Goal: Transaction & Acquisition: Book appointment/travel/reservation

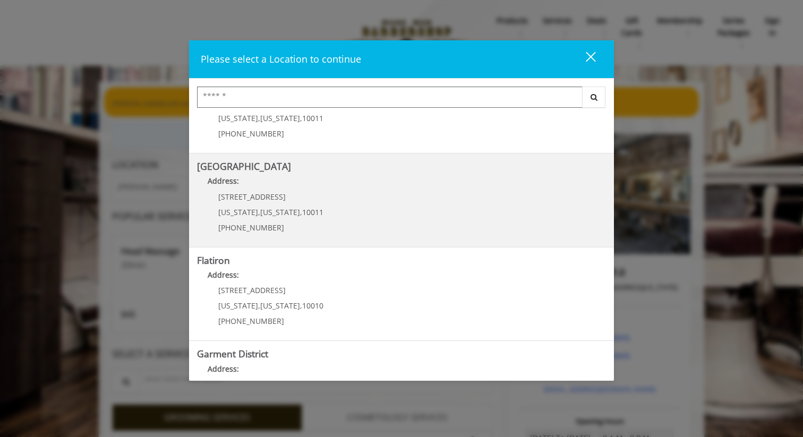
scroll to position [206, 0]
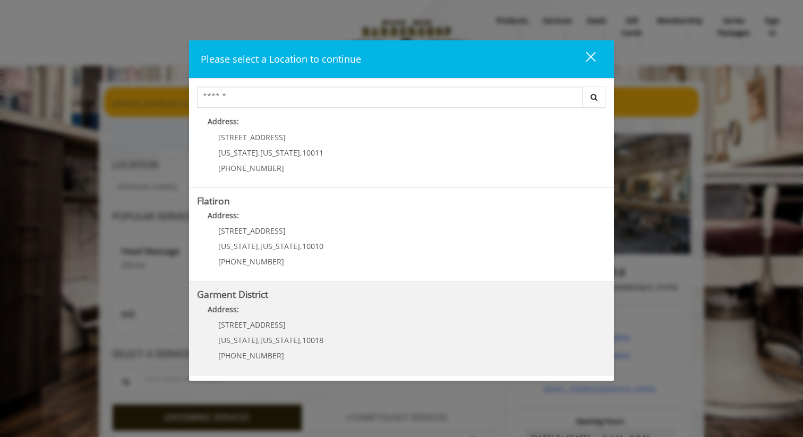
click at [337, 330] on District "Garment District Address: [STREET_ADDRESS][US_STATE][US_STATE] (212) 997-4247" at bounding box center [401, 328] width 409 height 78
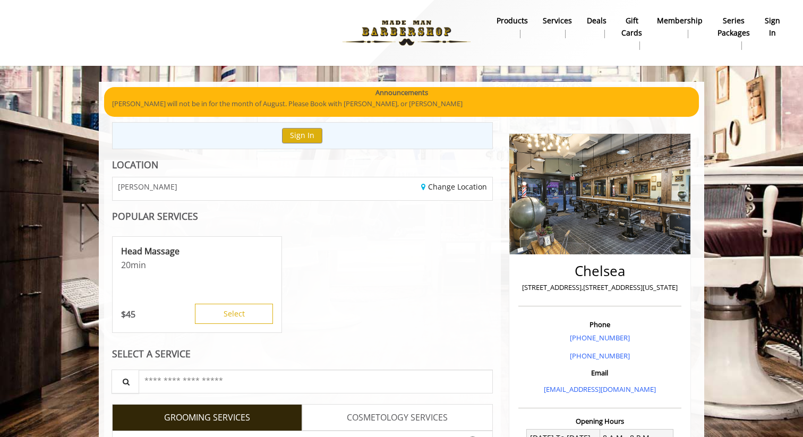
scroll to position [74, 0]
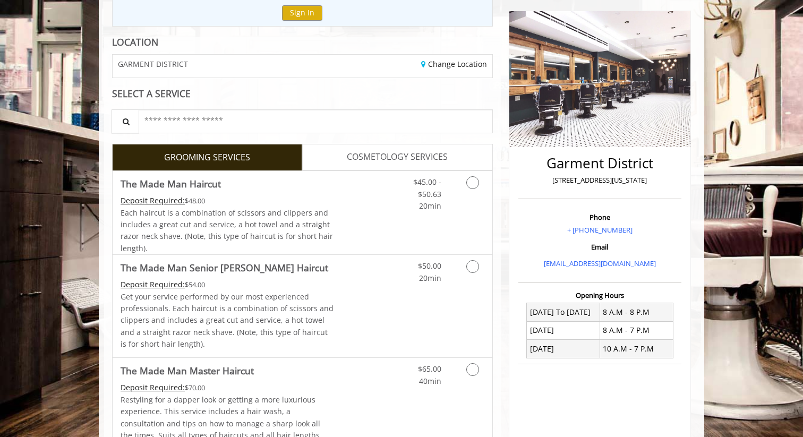
scroll to position [167, 0]
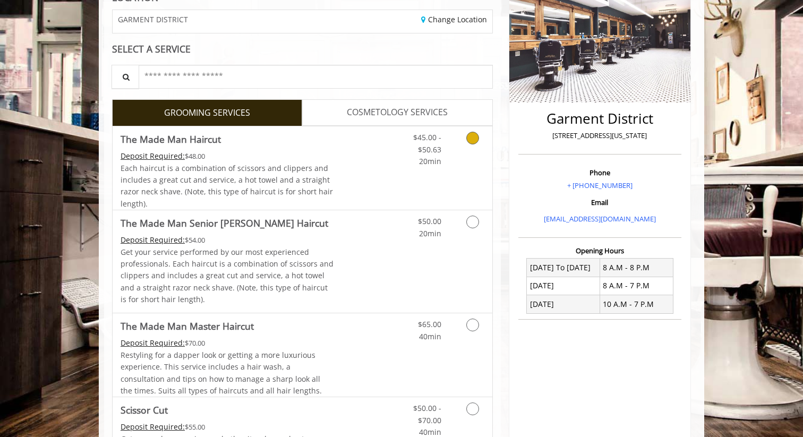
click at [454, 140] on div "Grooming services" at bounding box center [470, 146] width 43 height 41
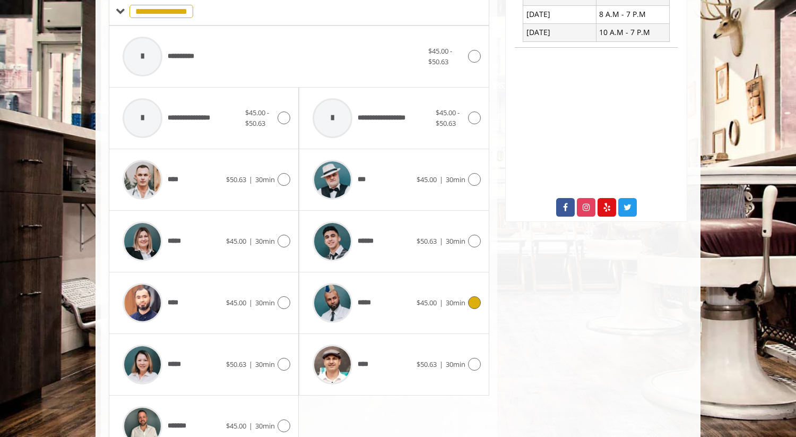
scroll to position [495, 0]
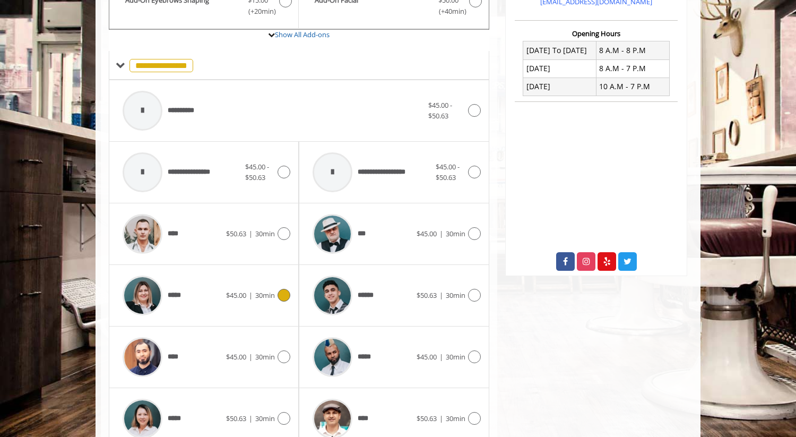
click at [275, 291] on div at bounding box center [282, 295] width 15 height 13
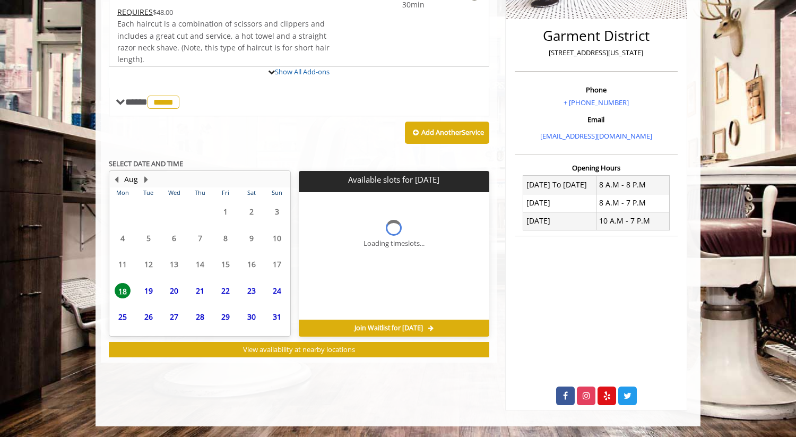
scroll to position [299, 0]
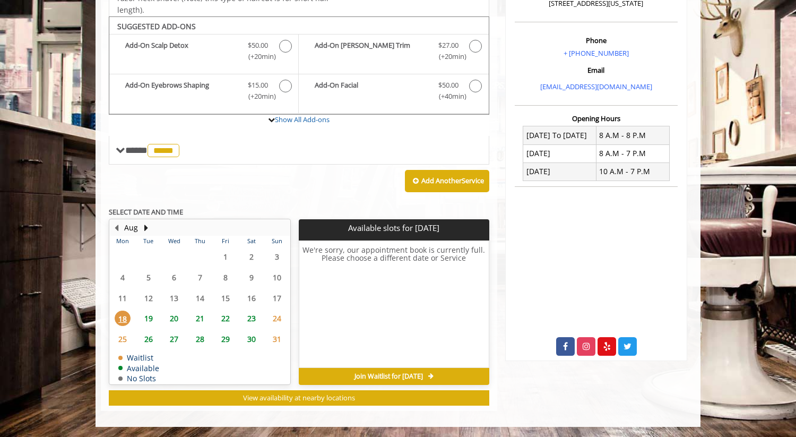
click at [154, 319] on span "19" at bounding box center [149, 318] width 16 height 15
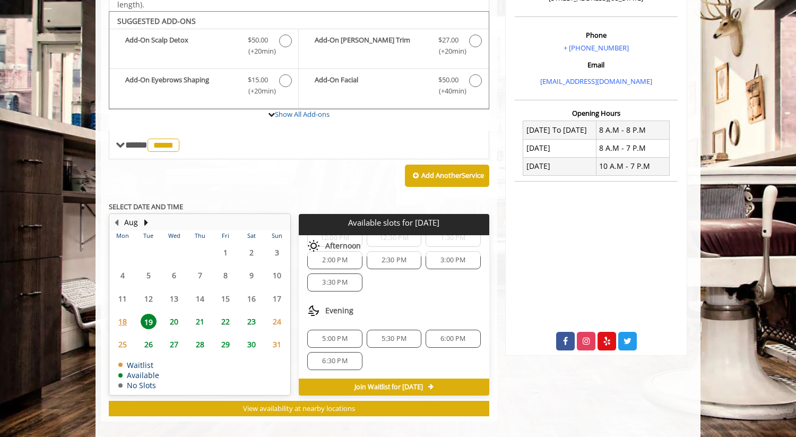
scroll to position [315, 0]
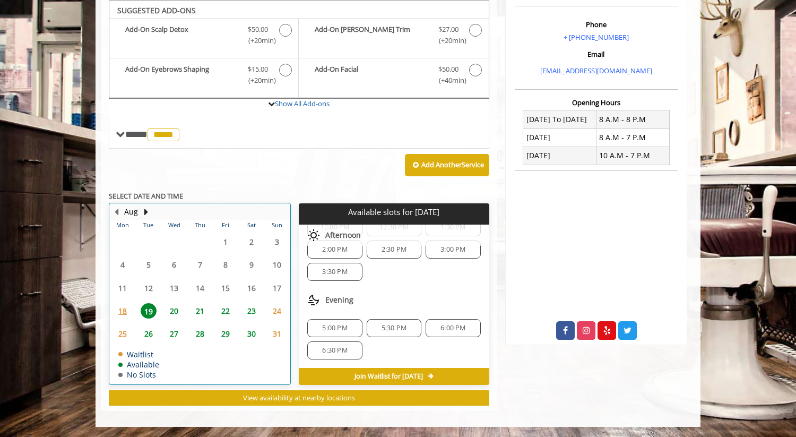
click at [183, 312] on div "20" at bounding box center [174, 310] width 21 height 15
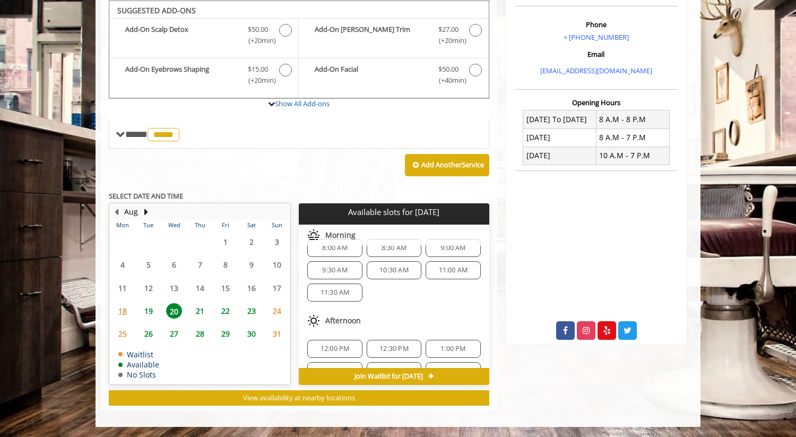
scroll to position [5, 0]
click at [450, 280] on span "11:00 AM" at bounding box center [453, 281] width 29 height 8
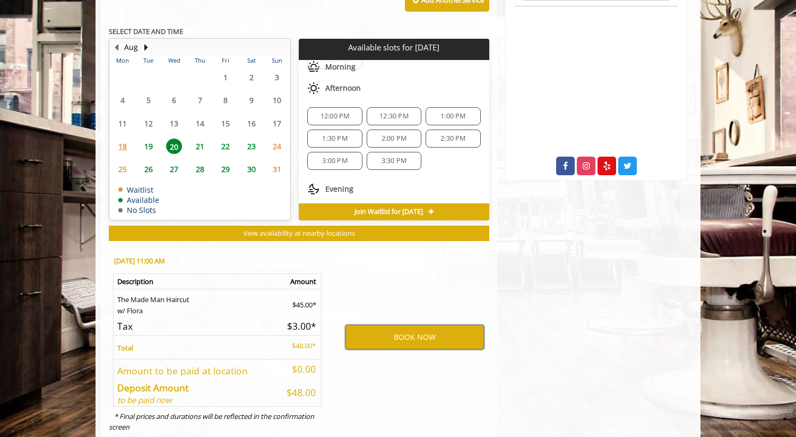
scroll to position [0, 0]
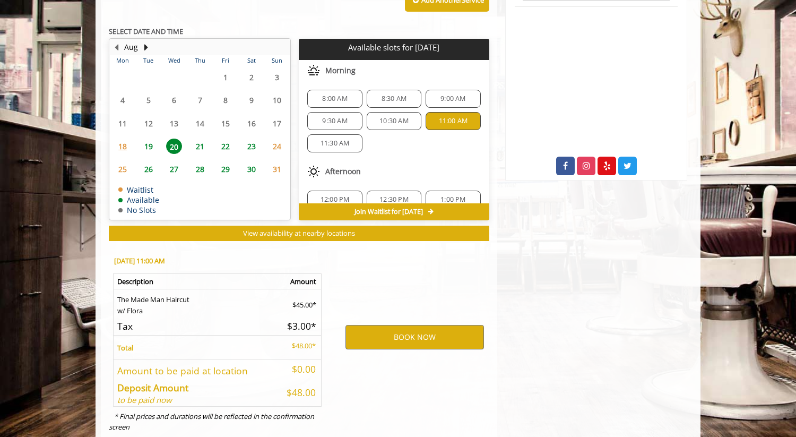
click at [154, 143] on span "19" at bounding box center [149, 146] width 16 height 15
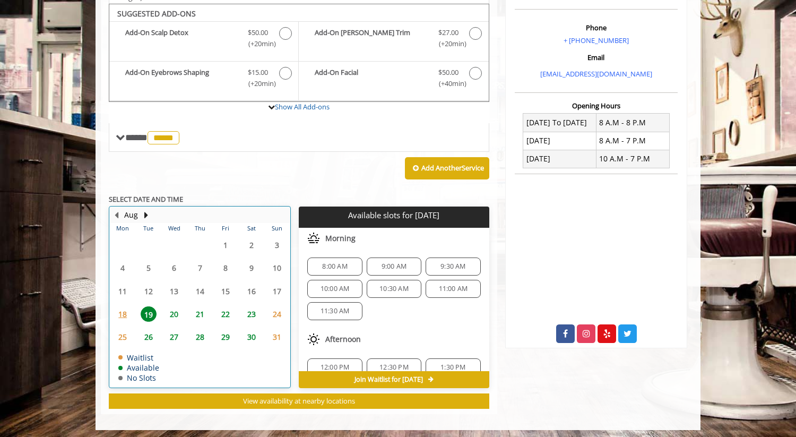
click at [131, 310] on div "18" at bounding box center [122, 313] width 21 height 15
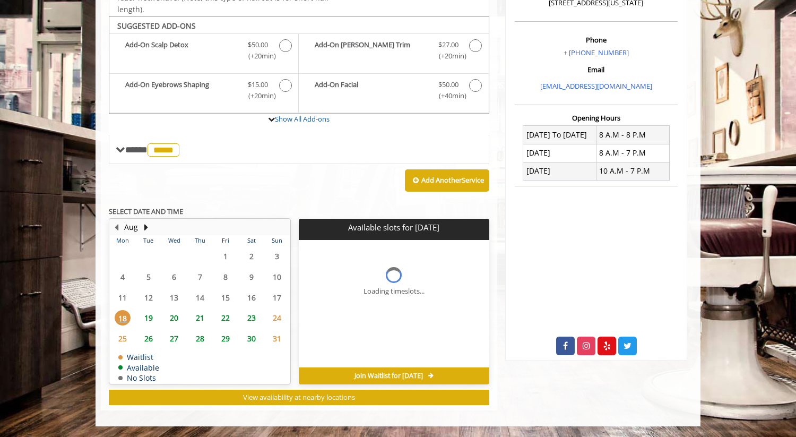
scroll to position [299, 0]
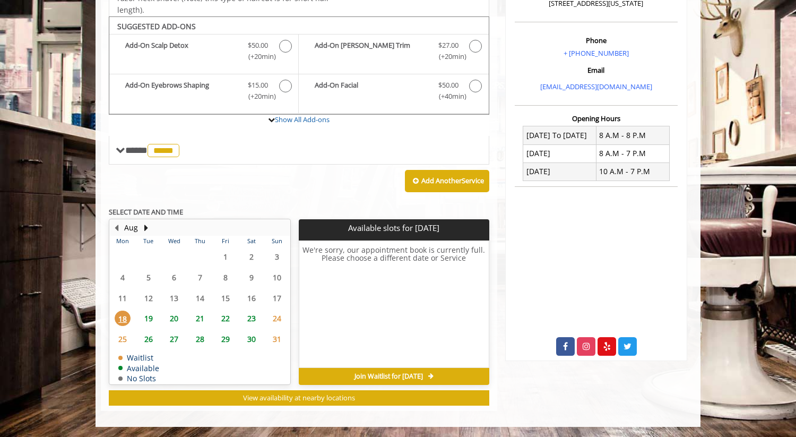
click at [147, 319] on span "19" at bounding box center [149, 318] width 16 height 15
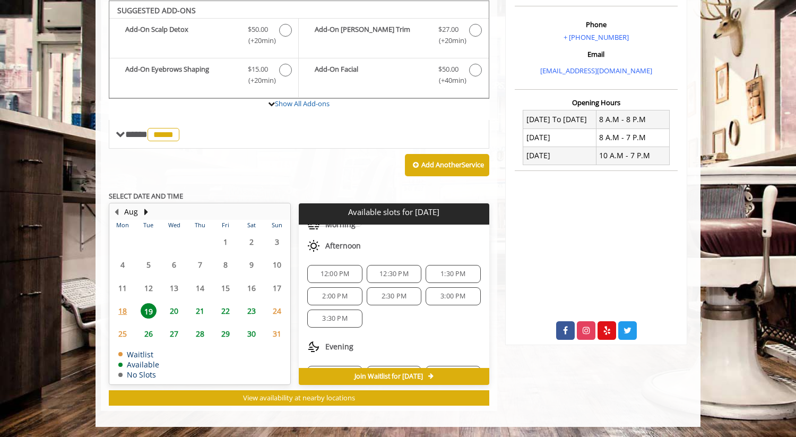
scroll to position [0, 0]
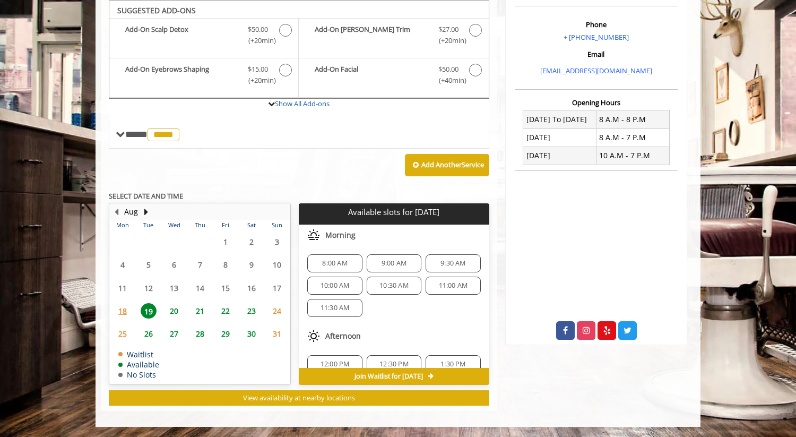
click at [439, 282] on span "11:00 AM" at bounding box center [453, 285] width 29 height 8
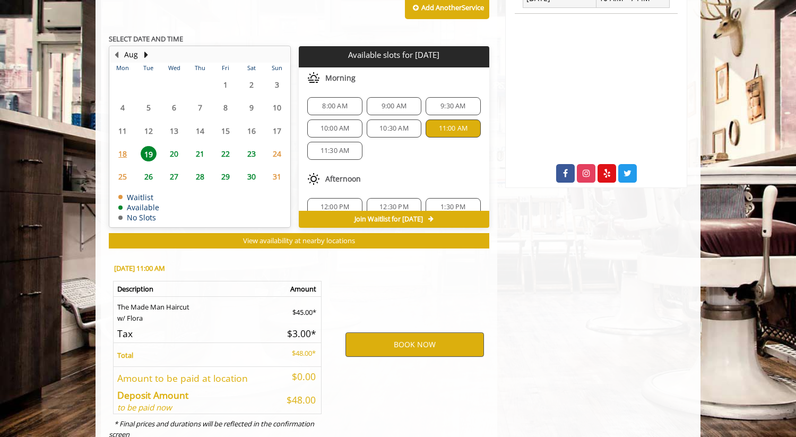
scroll to position [507, 0]
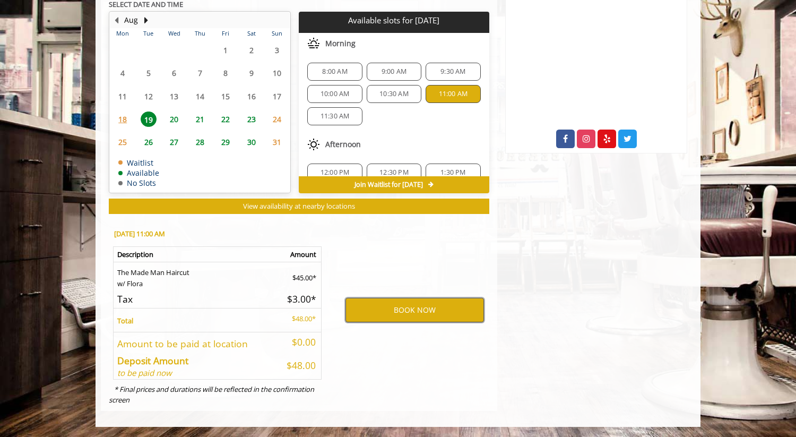
click at [401, 314] on button "BOOK NOW" at bounding box center [415, 310] width 139 height 24
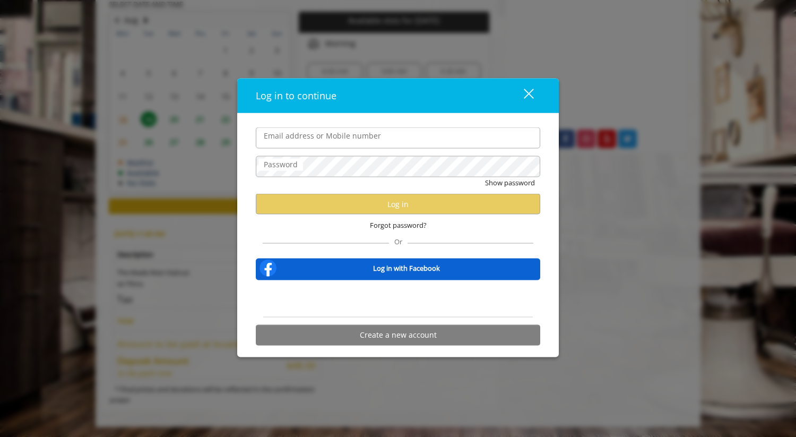
click at [531, 98] on div "close" at bounding box center [522, 96] width 21 height 16
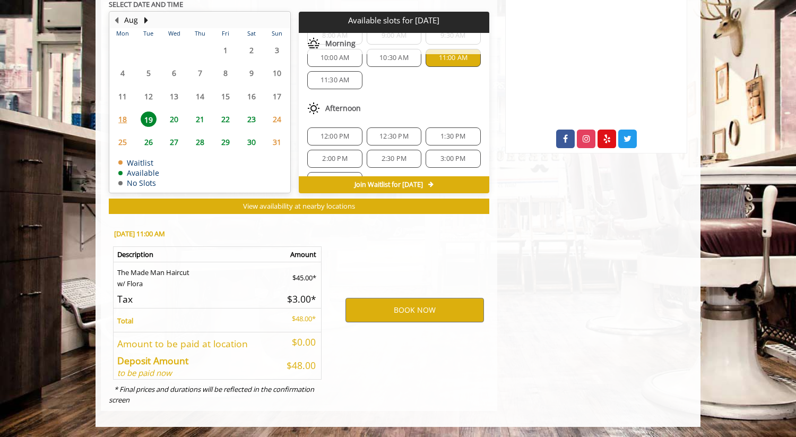
scroll to position [0, 0]
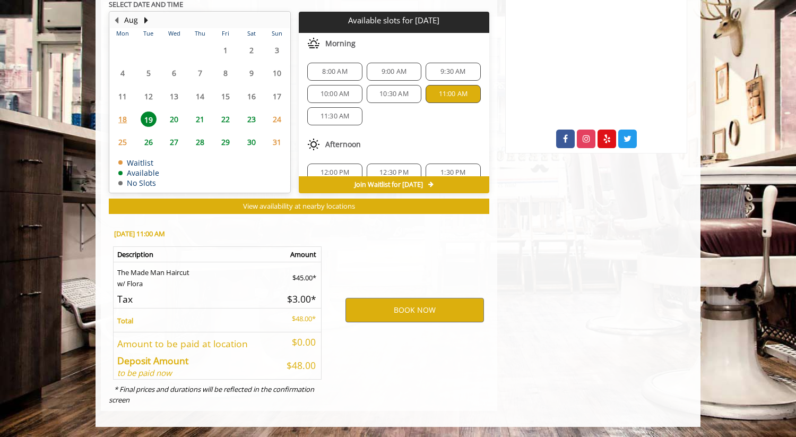
drag, startPoint x: 406, startPoint y: 237, endPoint x: 418, endPoint y: 255, distance: 22.5
click at [418, 255] on div "BOOK NOW" at bounding box center [414, 309] width 165 height 181
click at [418, 247] on div "BOOK NOW" at bounding box center [414, 309] width 165 height 181
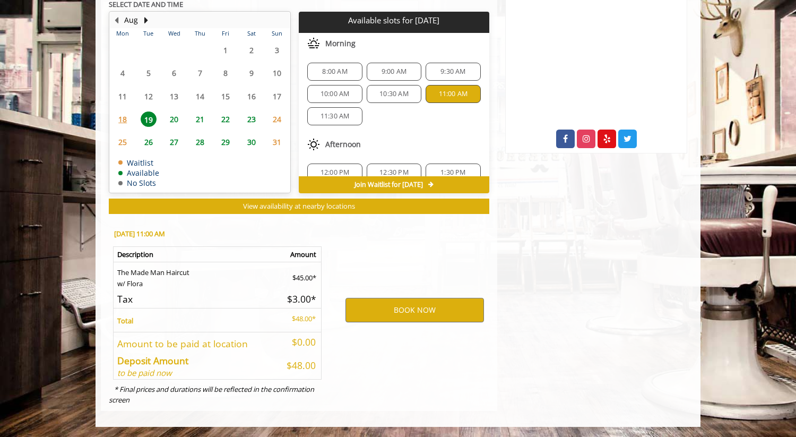
click at [414, 247] on div "BOOK NOW" at bounding box center [414, 309] width 165 height 181
click at [412, 247] on div "BOOK NOW" at bounding box center [414, 309] width 165 height 181
click at [412, 251] on div "BOOK NOW" at bounding box center [414, 309] width 165 height 181
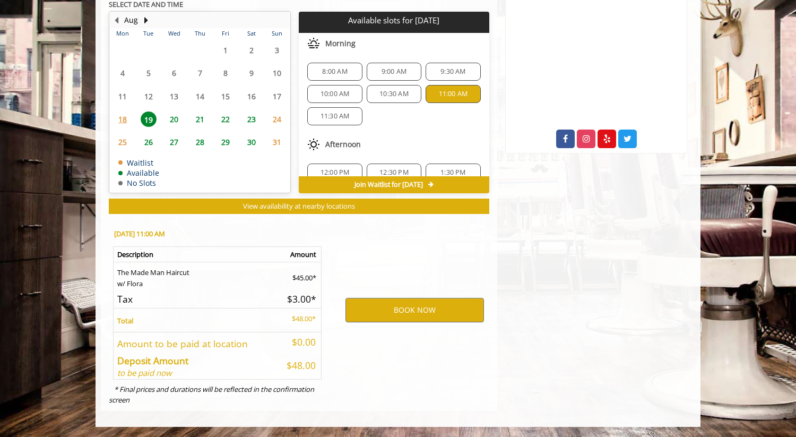
click at [411, 248] on div "BOOK NOW" at bounding box center [414, 309] width 165 height 181
click at [411, 249] on div "BOOK NOW" at bounding box center [414, 309] width 165 height 181
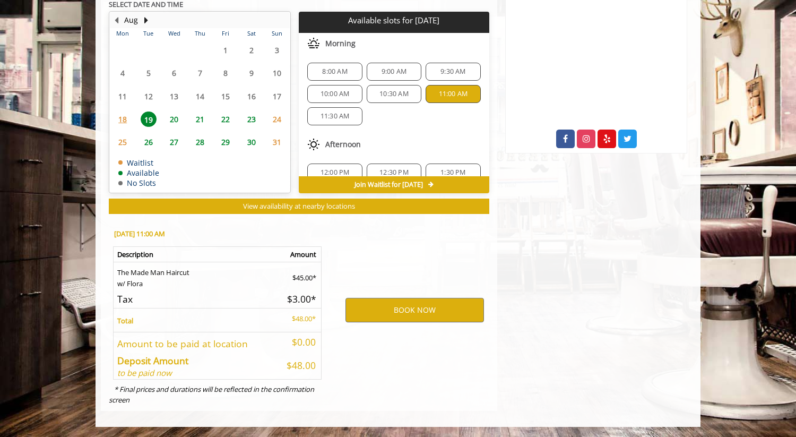
click at [411, 249] on div "BOOK NOW" at bounding box center [414, 309] width 165 height 181
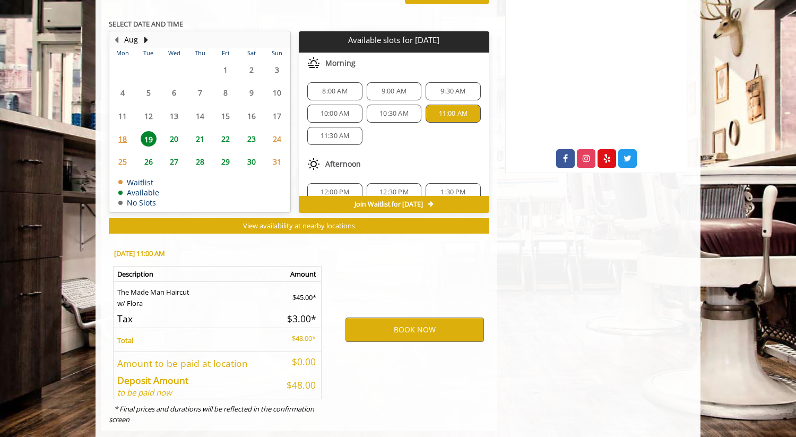
scroll to position [485, 0]
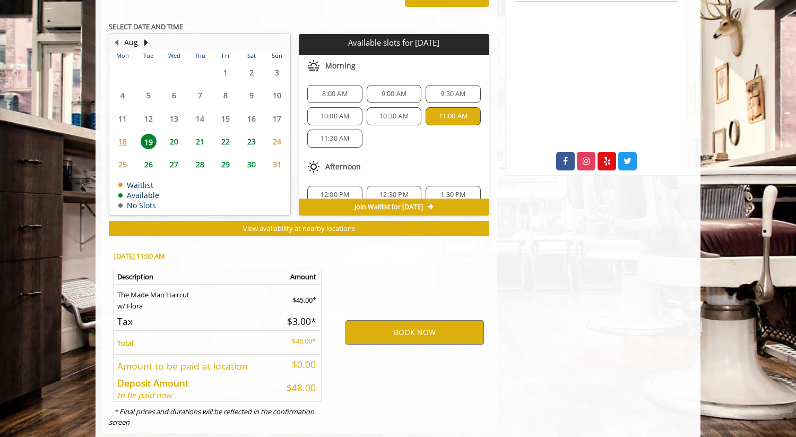
click at [394, 130] on div "8:00 AM 9:00 AM 9:30 AM 10:00 AM 10:30 AM 11:00 AM 11:30 AM" at bounding box center [394, 116] width 190 height 80
click at [401, 122] on div "10:30 AM" at bounding box center [394, 116] width 55 height 18
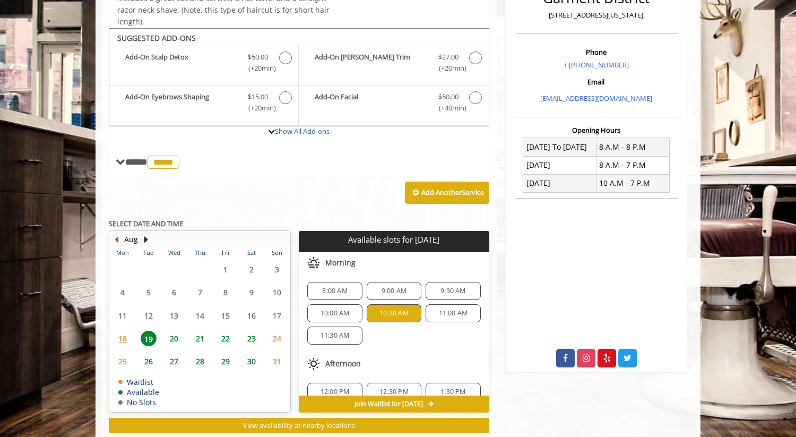
scroll to position [188, 0]
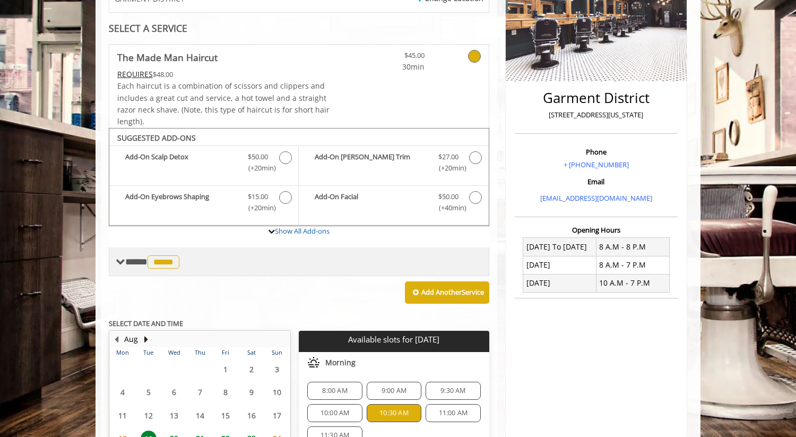
click at [190, 259] on div "**** ***** ********" at bounding box center [299, 261] width 381 height 29
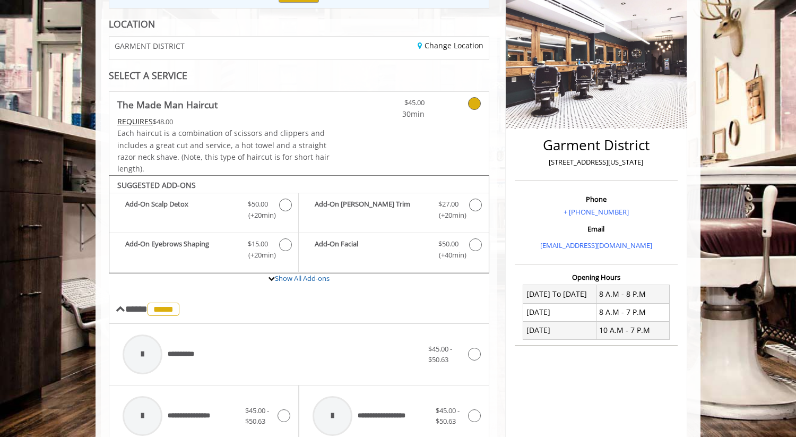
scroll to position [158, 0]
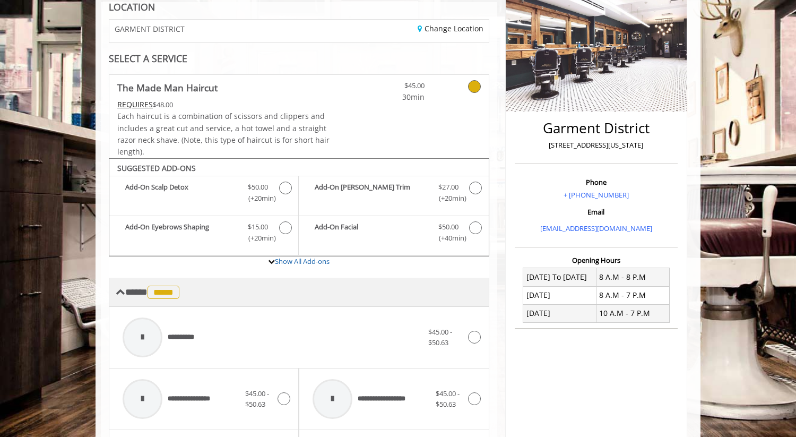
click at [206, 296] on div "**** ***** ********" at bounding box center [299, 292] width 381 height 29
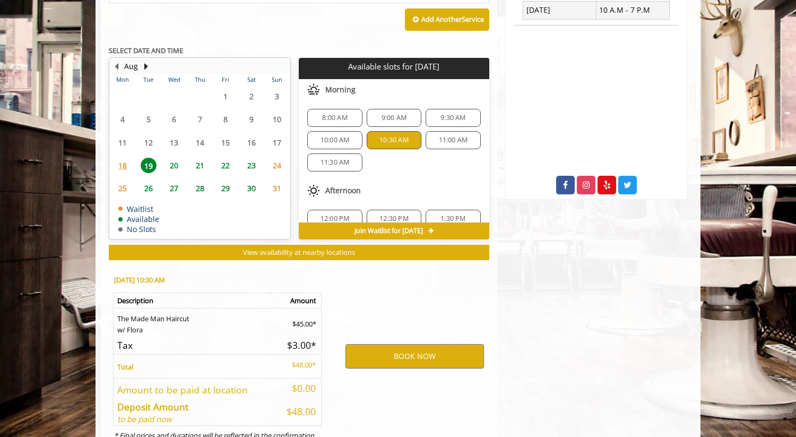
scroll to position [457, 0]
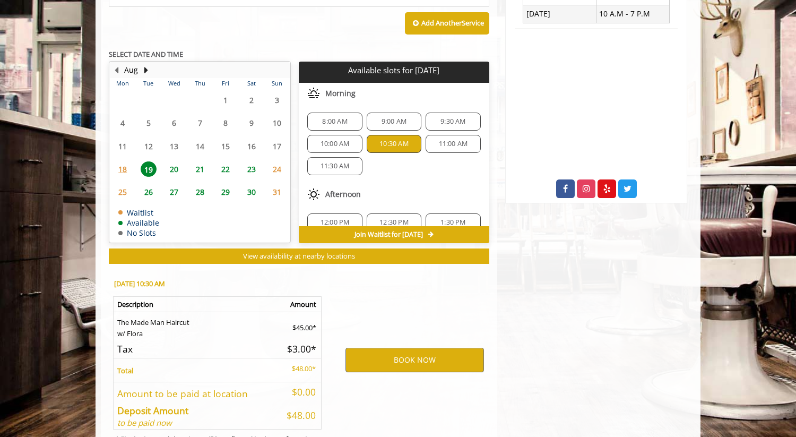
click at [430, 150] on div "11:00 AM" at bounding box center [453, 144] width 55 height 18
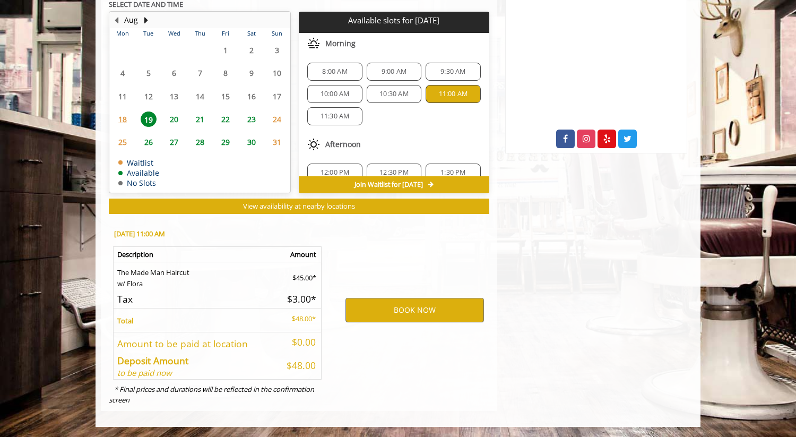
click at [398, 92] on span "10:30 AM" at bounding box center [394, 94] width 29 height 8
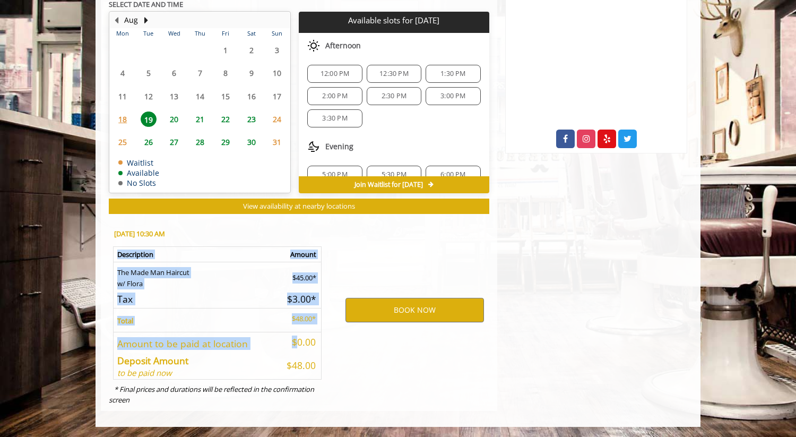
drag, startPoint x: 293, startPoint y: 345, endPoint x: 322, endPoint y: 345, distance: 29.2
click at [322, 345] on div "Tue, Aug 19 2025 @ 10:30 AM Description Amount The Made Man Haircut w/ Flora $4…" at bounding box center [216, 315] width 231 height 192
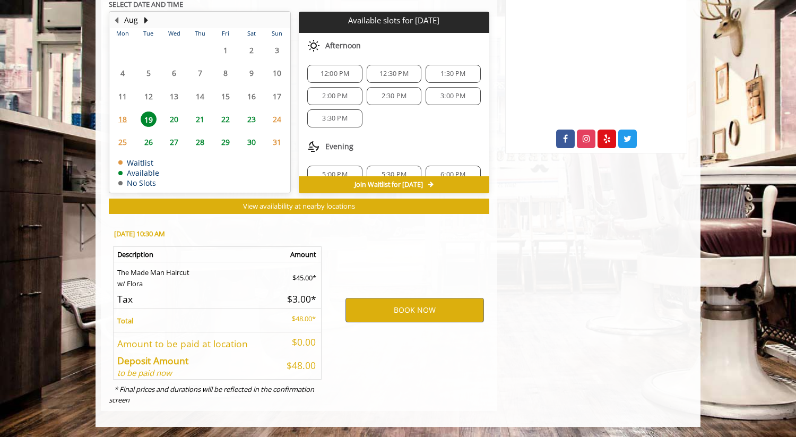
click at [291, 358] on td "$48.00" at bounding box center [299, 365] width 45 height 28
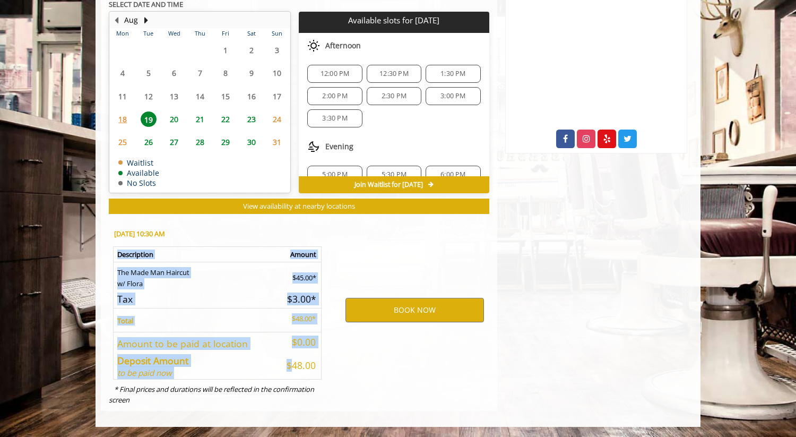
drag, startPoint x: 288, startPoint y: 364, endPoint x: 323, endPoint y: 364, distance: 34.5
click at [323, 364] on div "Tue, Aug 19 2025 @ 10:30 AM Description Amount The Made Man Haircut w/ Flora $4…" at bounding box center [216, 315] width 231 height 192
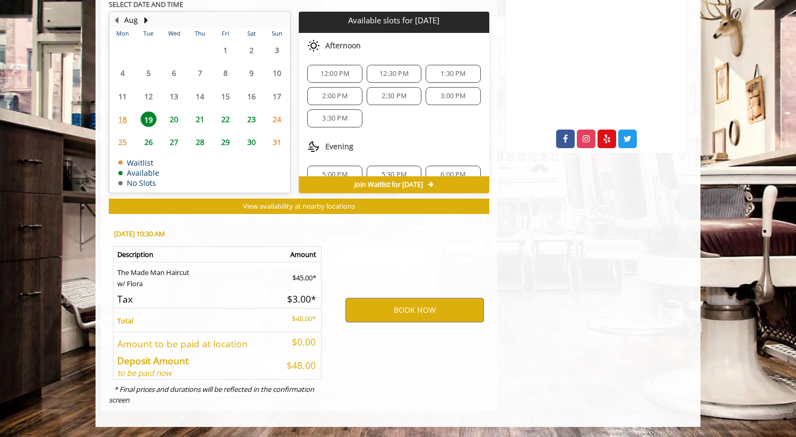
click at [323, 384] on div "Tue, Aug 19 2025 @ 10:30 AM Description Amount The Made Man Haircut w/ Flora $4…" at bounding box center [216, 315] width 231 height 192
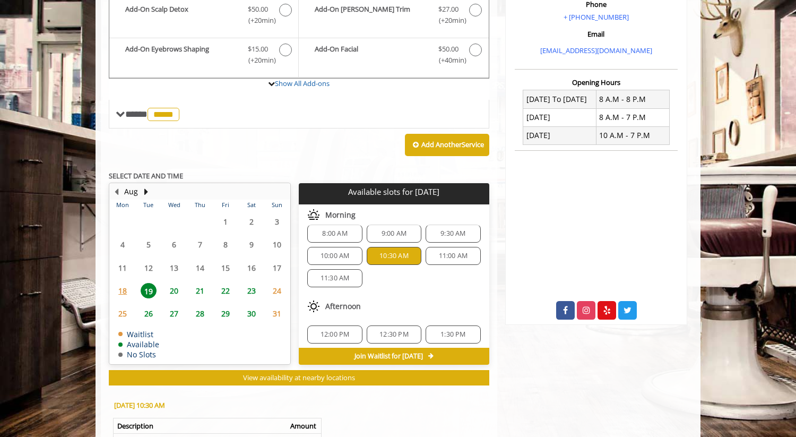
scroll to position [0, 0]
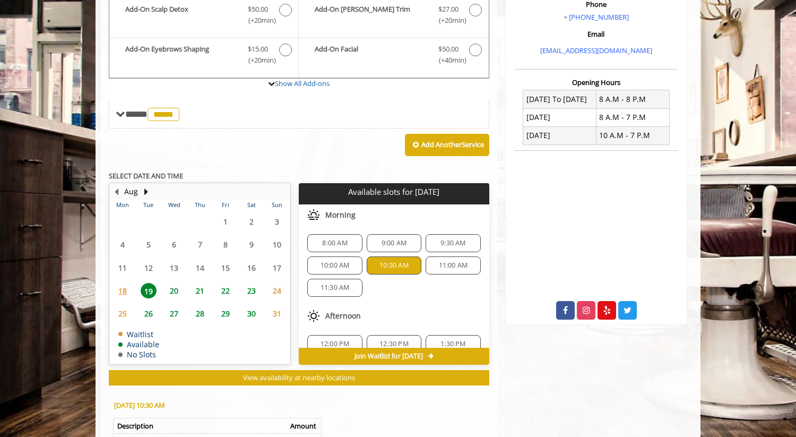
click at [448, 276] on div "8:00 AM 9:00 AM 9:30 AM 10:00 AM 10:30 AM 11:00 AM 11:30 AM" at bounding box center [394, 266] width 190 height 80
click at [448, 264] on span "11:00 AM" at bounding box center [453, 265] width 29 height 8
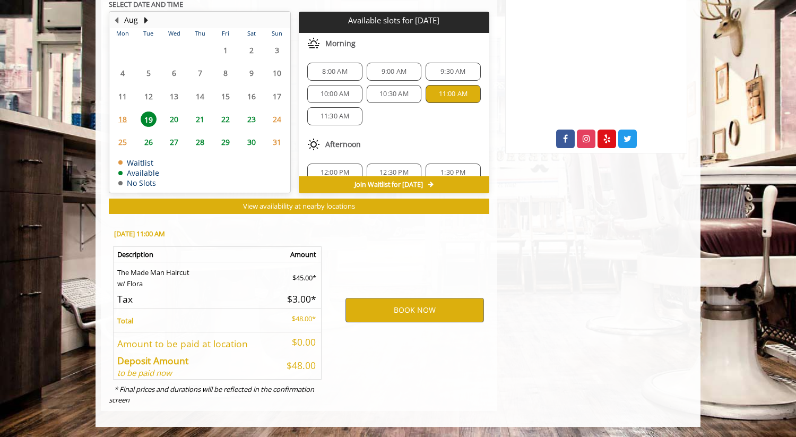
scroll to position [133, 0]
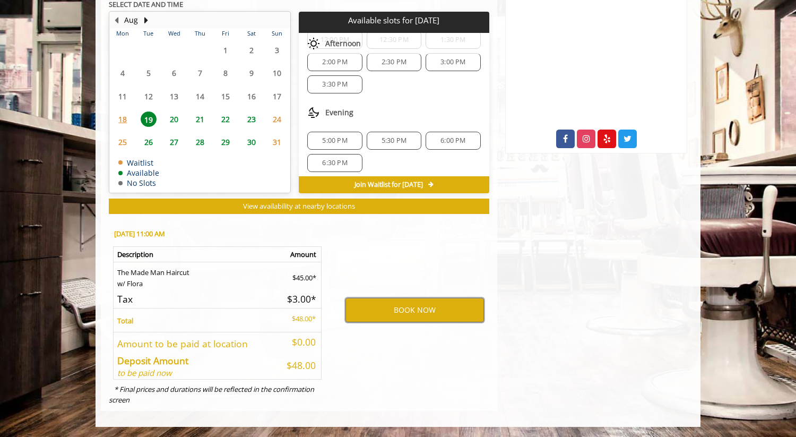
click at [346, 298] on button "BOOK NOW" at bounding box center [415, 310] width 139 height 24
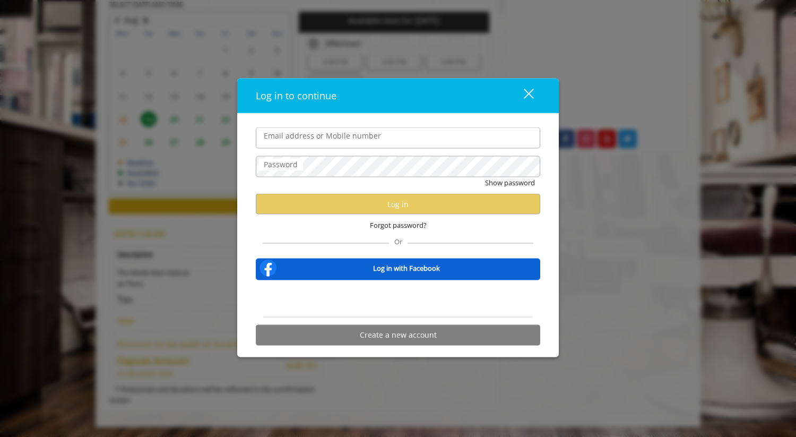
click at [524, 94] on div "close" at bounding box center [522, 96] width 21 height 16
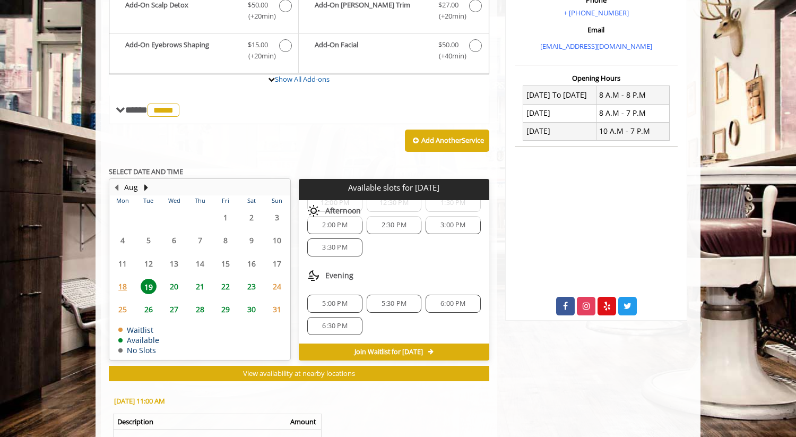
scroll to position [0, 0]
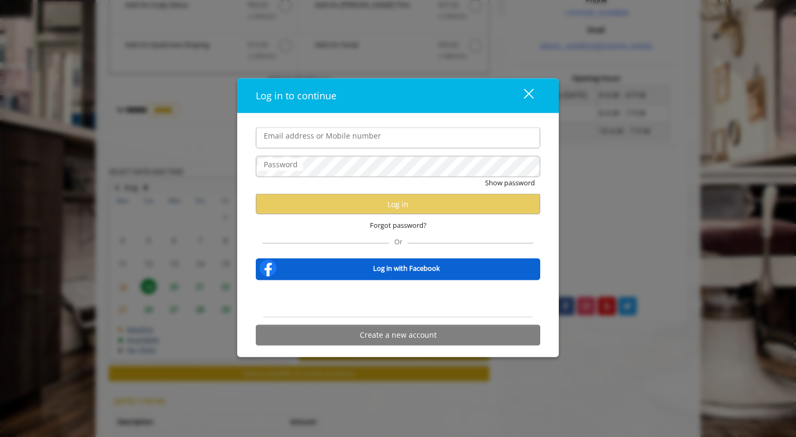
click at [532, 97] on div "close dialog" at bounding box center [529, 94] width 10 height 10
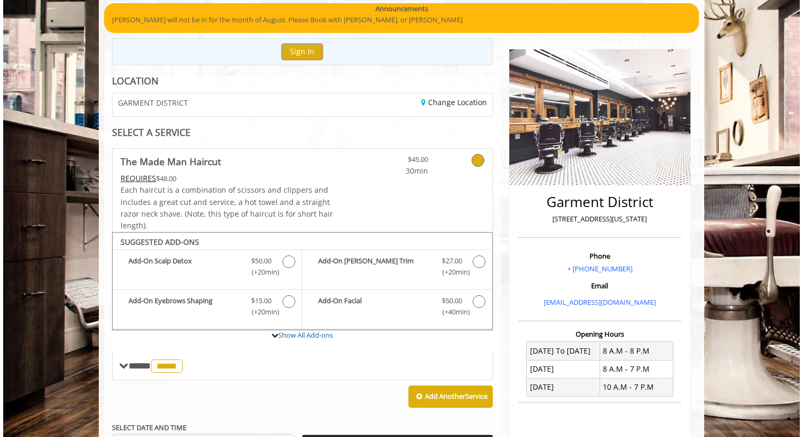
scroll to position [48, 0]
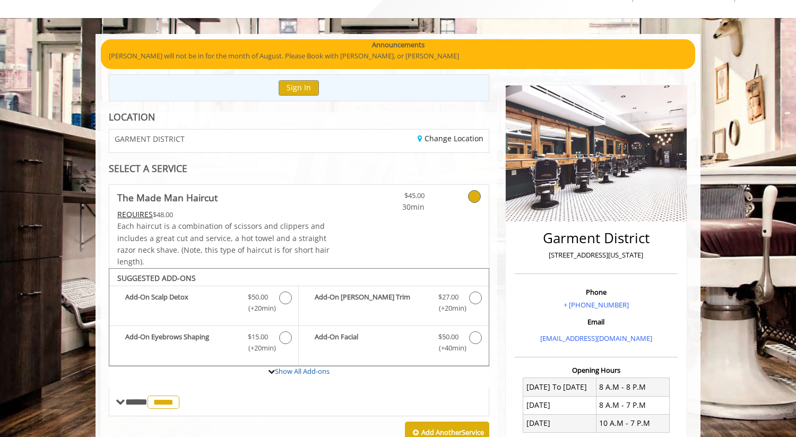
click at [441, 208] on link at bounding box center [461, 199] width 40 height 28
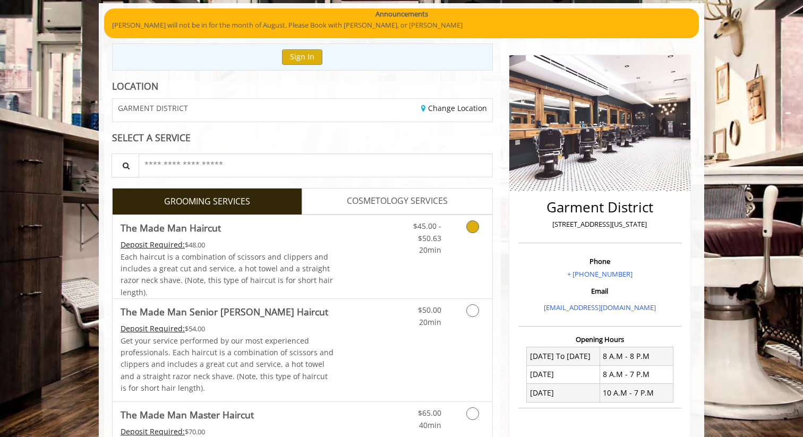
scroll to position [126, 0]
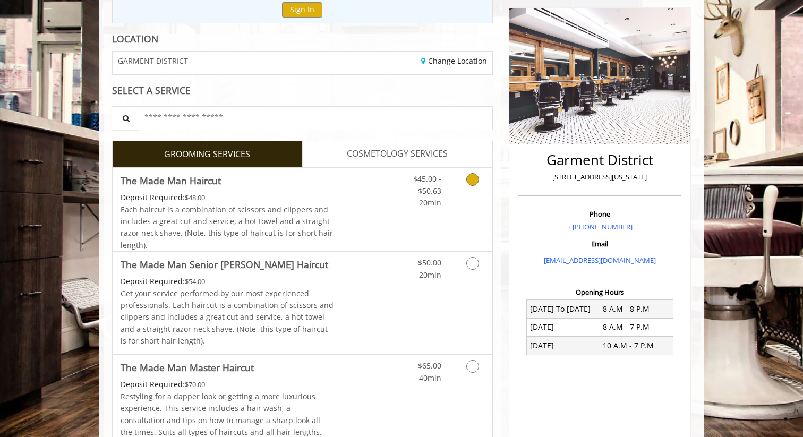
click at [457, 199] on link "Grooming services" at bounding box center [470, 188] width 27 height 41
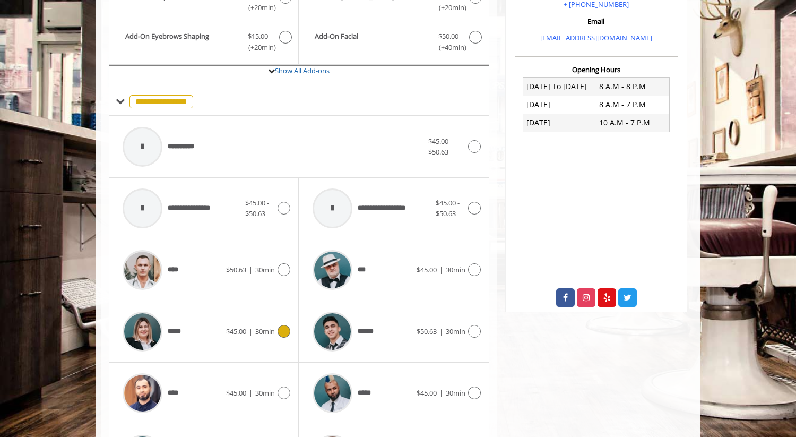
click at [289, 342] on div "***** $45.00 | 30min" at bounding box center [203, 331] width 173 height 50
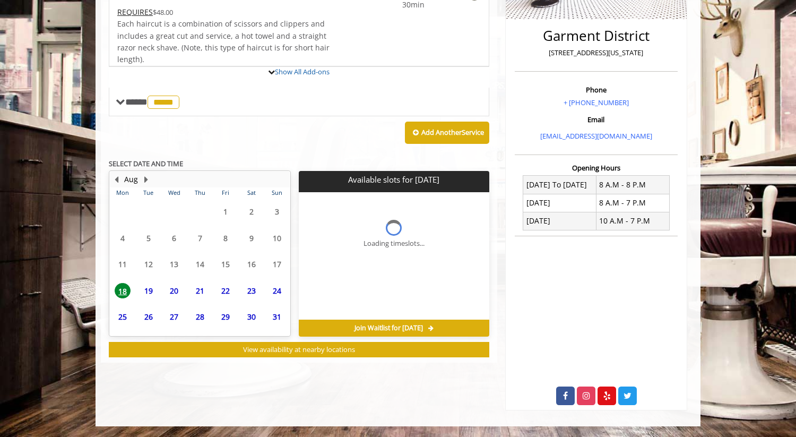
scroll to position [299, 0]
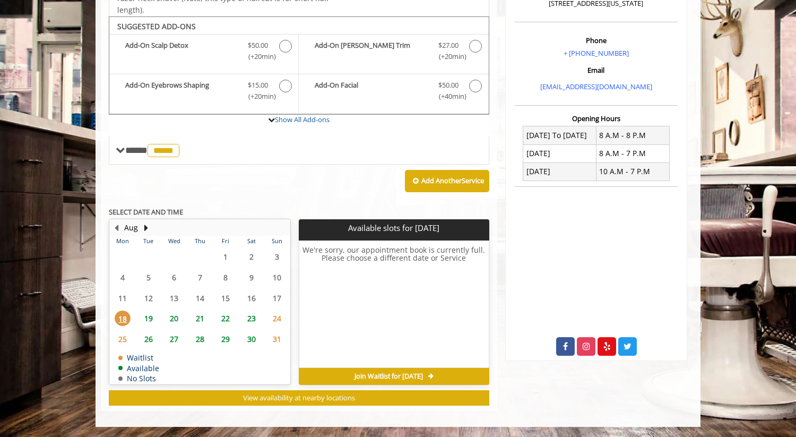
click at [146, 323] on span "19" at bounding box center [149, 318] width 16 height 15
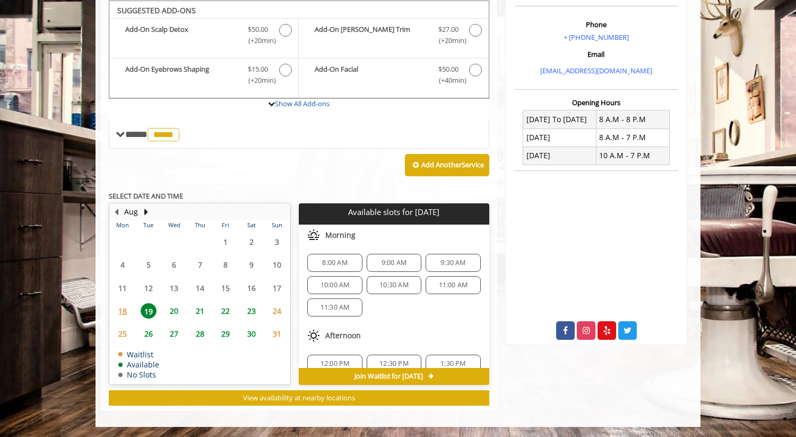
scroll to position [0, 0]
click at [149, 313] on span "19" at bounding box center [149, 310] width 16 height 15
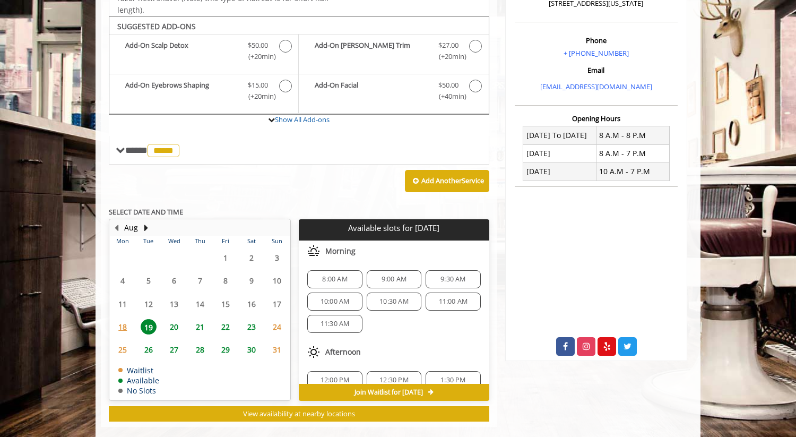
scroll to position [315, 0]
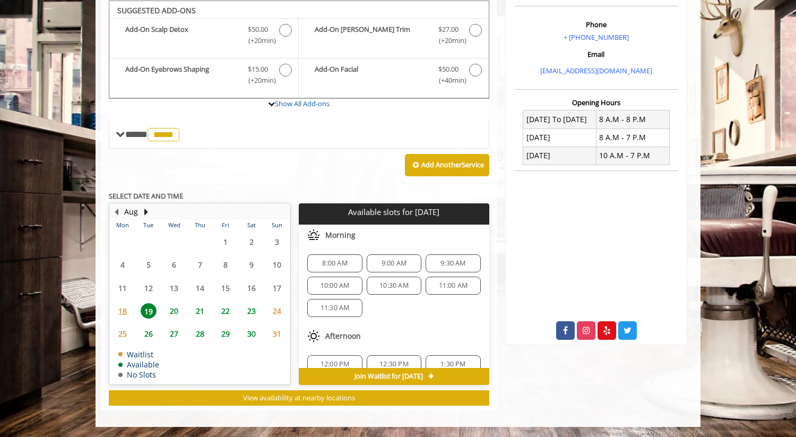
click at [448, 288] on span "11:00 AM" at bounding box center [453, 285] width 29 height 8
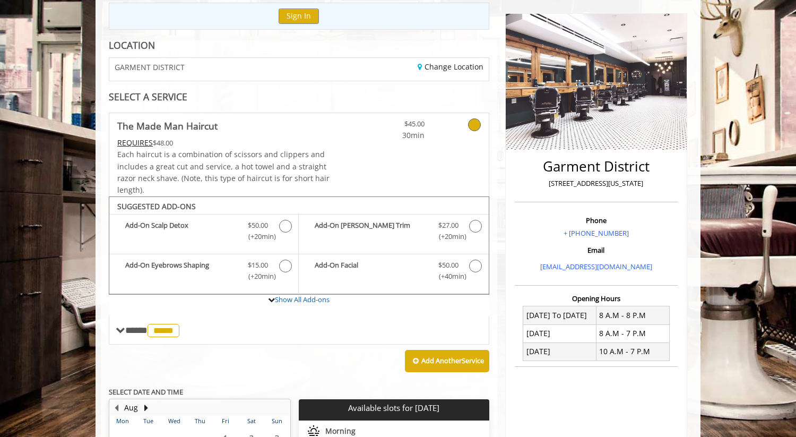
scroll to position [115, 0]
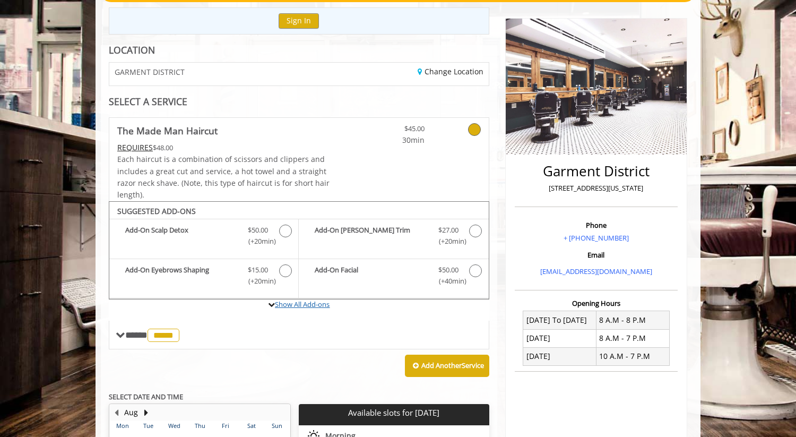
click at [313, 306] on link "Show All Add-ons" at bounding box center [302, 304] width 55 height 10
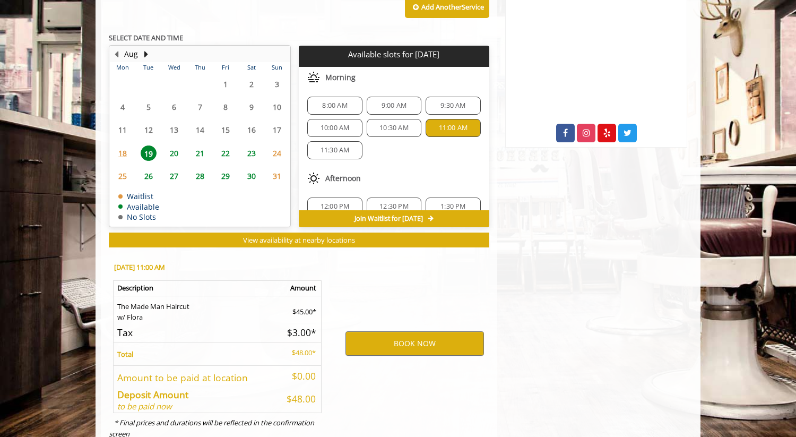
scroll to position [522, 0]
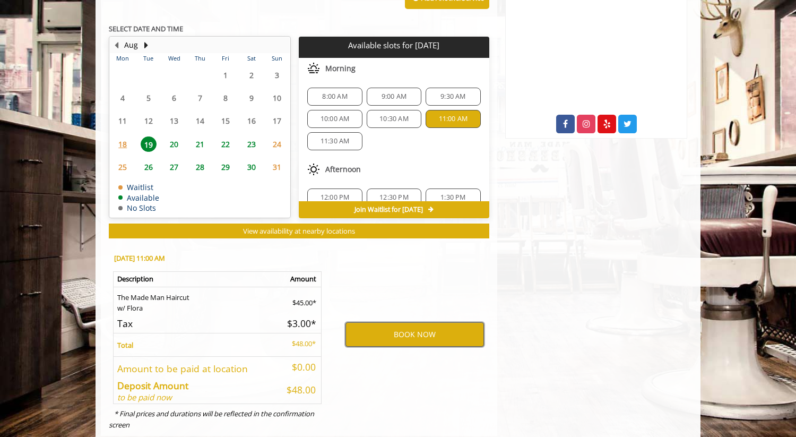
click at [437, 339] on button "BOOK NOW" at bounding box center [415, 334] width 139 height 24
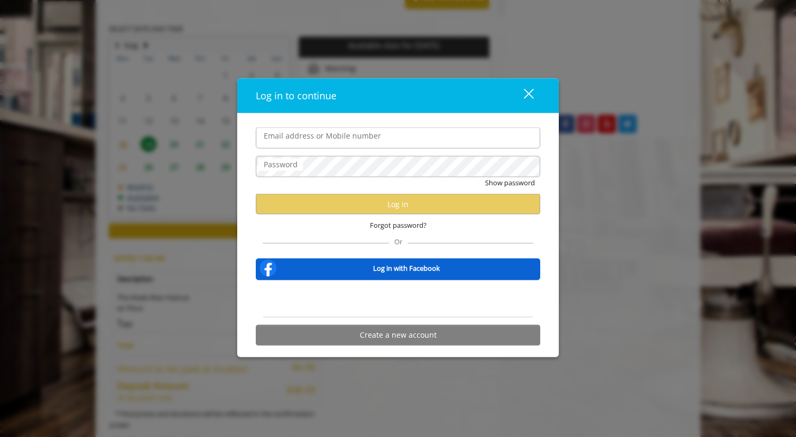
scroll to position [547, 0]
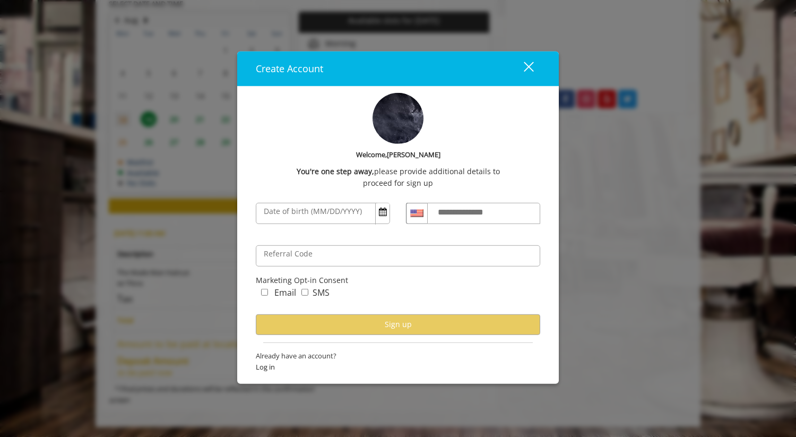
click at [523, 67] on div "close" at bounding box center [522, 69] width 21 height 16
